Goal: Task Accomplishment & Management: Manage account settings

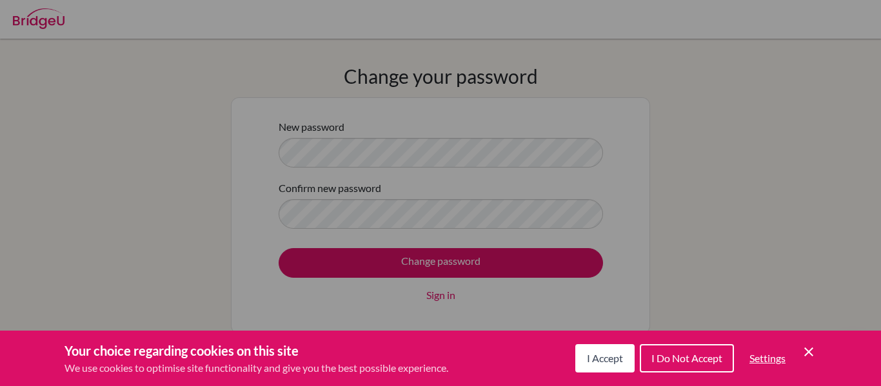
click at [620, 355] on span "I Accept" at bounding box center [605, 358] width 36 height 12
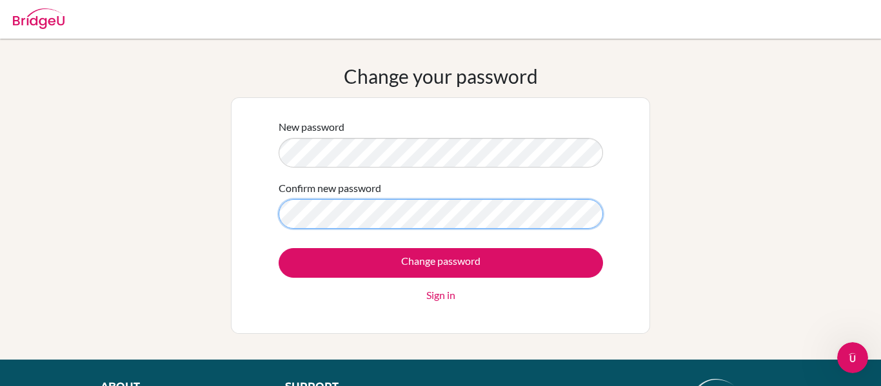
scroll to position [5, 0]
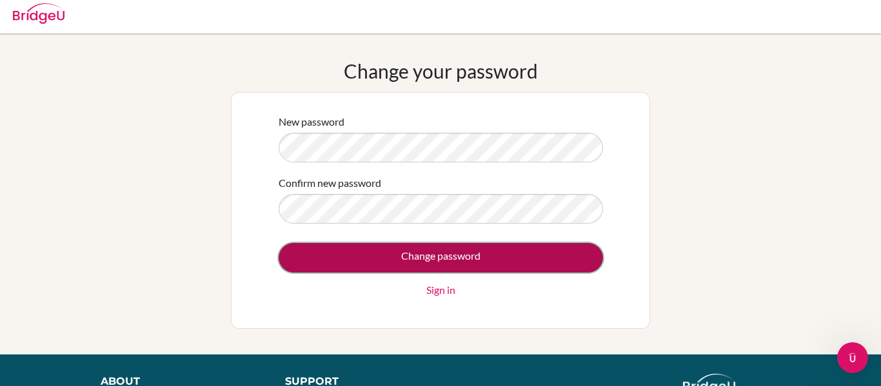
click at [476, 262] on input "Change password" at bounding box center [441, 258] width 324 height 30
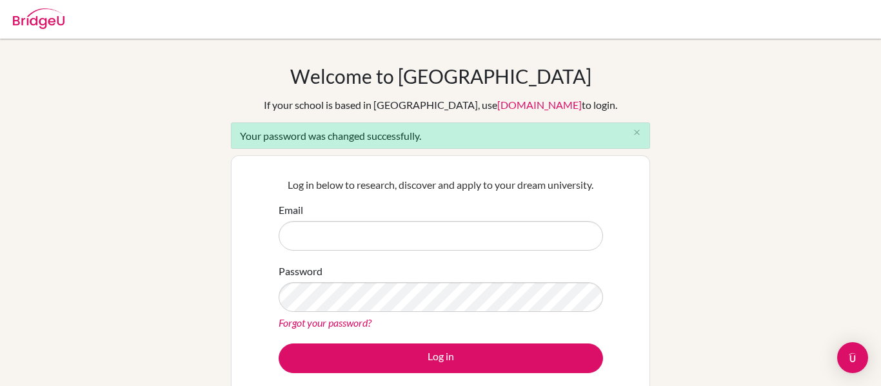
click at [390, 239] on input "Email" at bounding box center [441, 236] width 324 height 30
type input "camilavr@amschool.org"
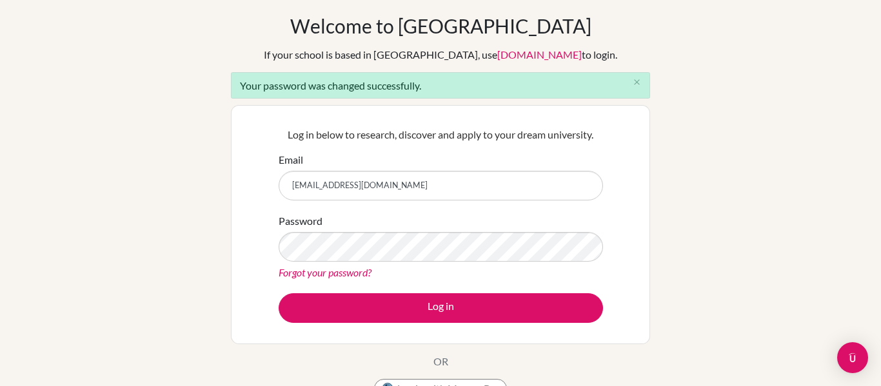
scroll to position [56, 0]
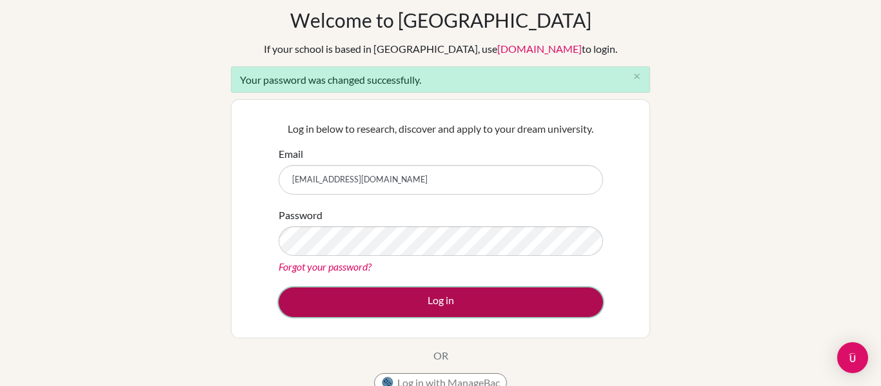
click at [397, 297] on button "Log in" at bounding box center [441, 303] width 324 height 30
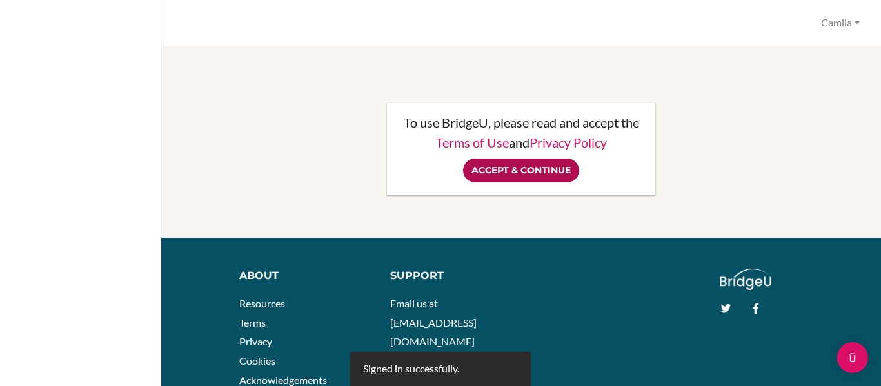
click at [522, 168] on input "Accept & Continue" at bounding box center [521, 171] width 116 height 24
